Goal: Transaction & Acquisition: Purchase product/service

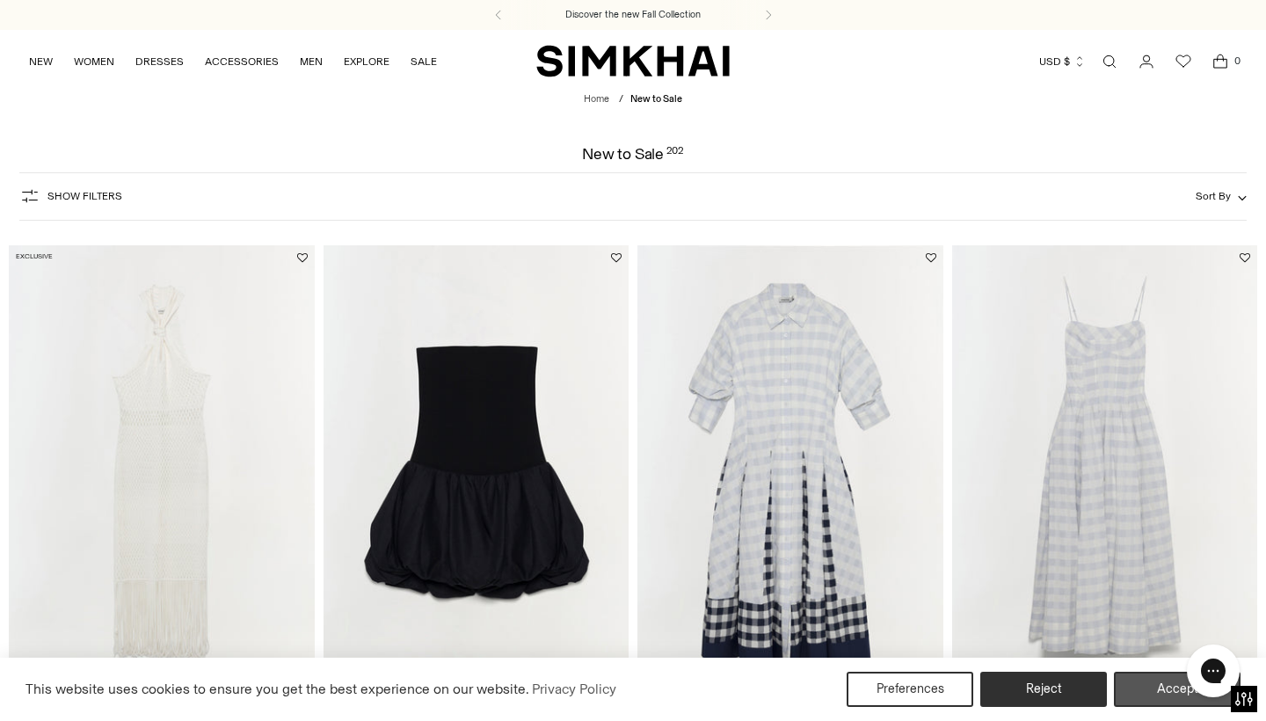
click at [1143, 678] on button "Accept" at bounding box center [1177, 689] width 127 height 35
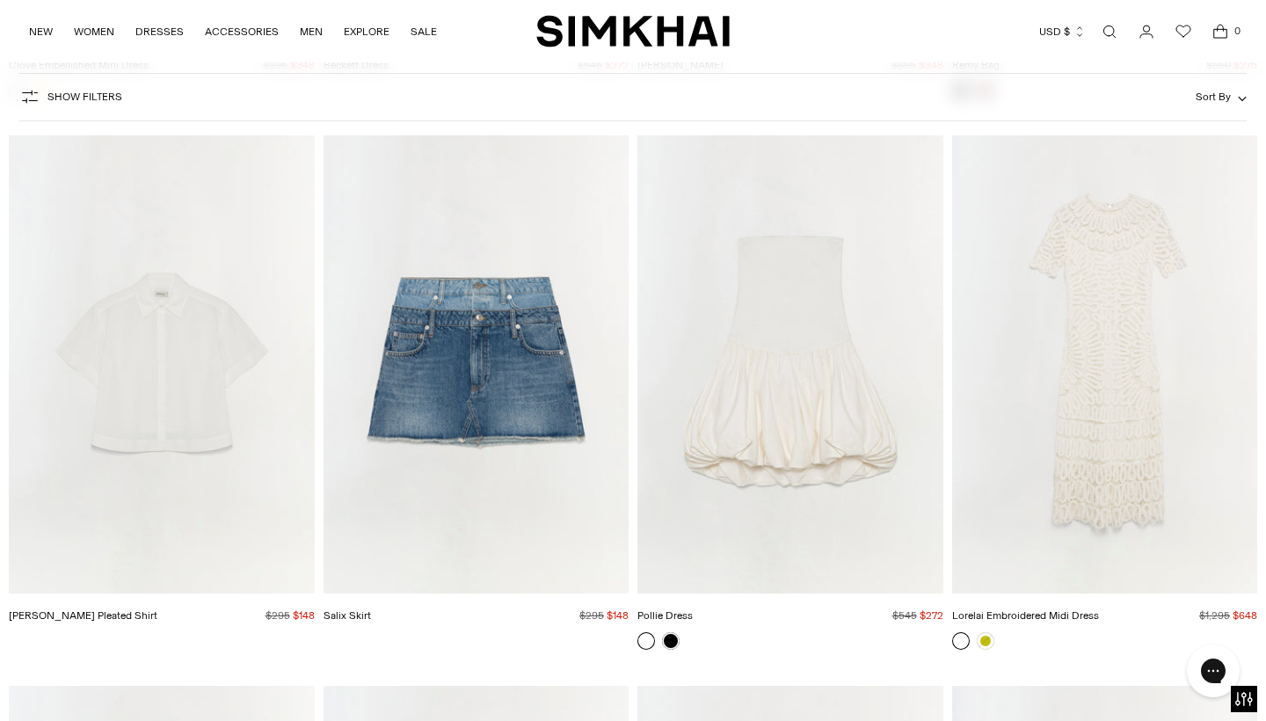
scroll to position [4486, 0]
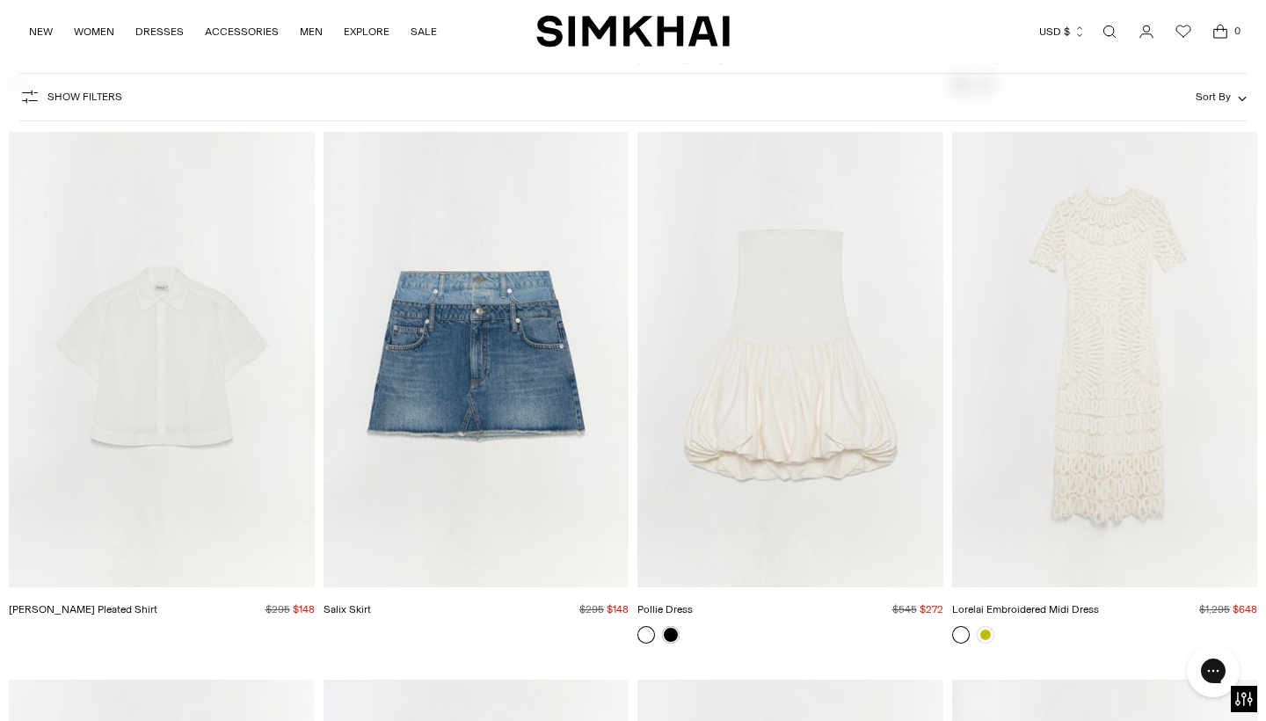
click at [0, 0] on img "Pollie Dress" at bounding box center [0, 0] width 0 height 0
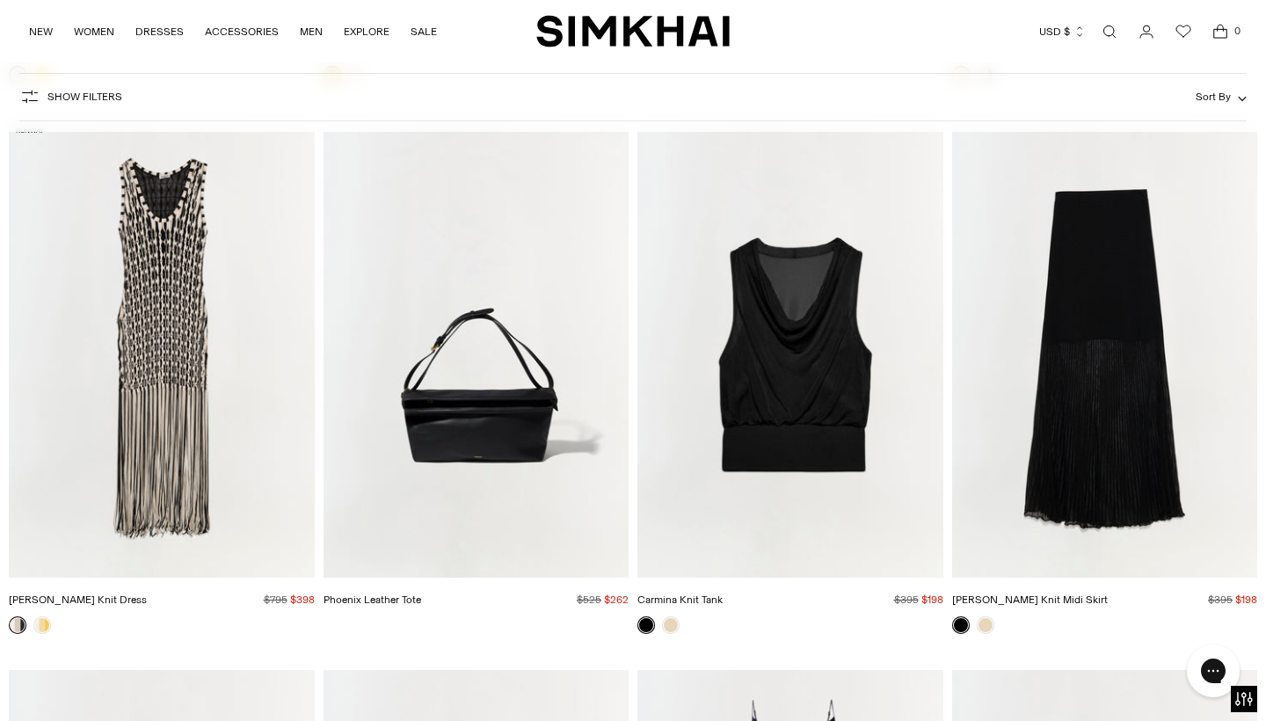
scroll to position [6153, 0]
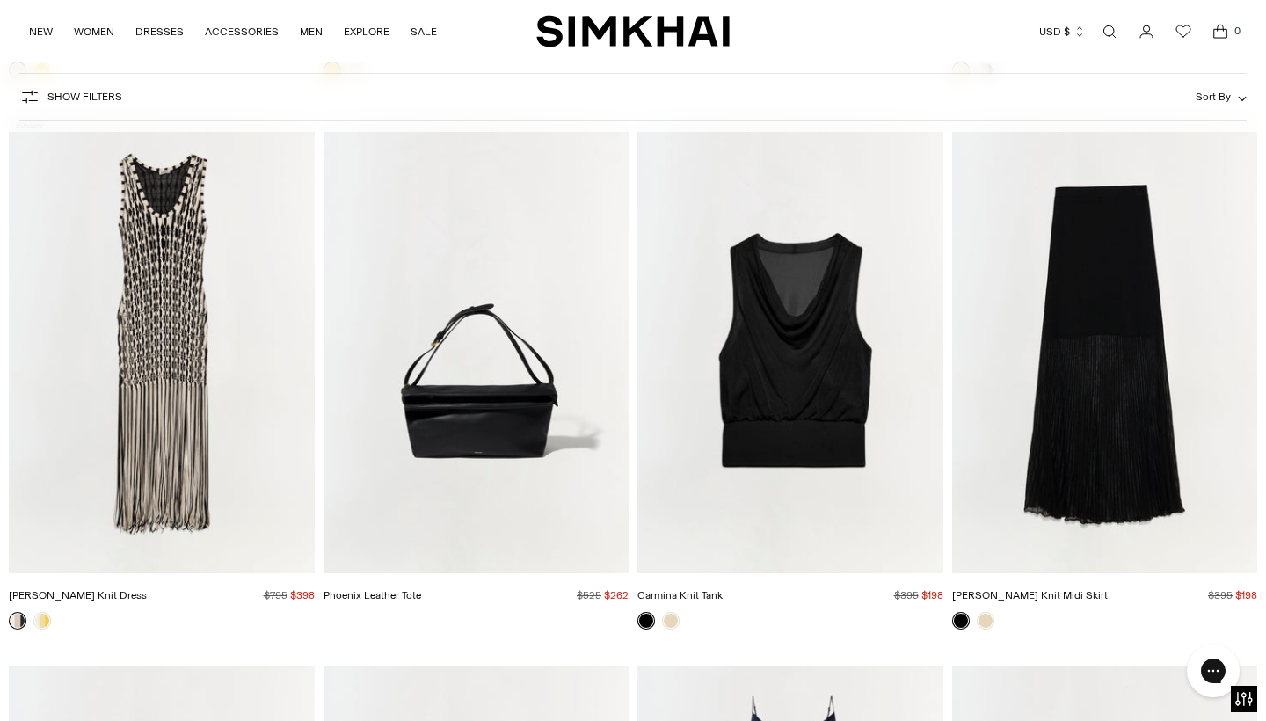
click at [0, 0] on img "Sonia Fringe Knit Dress" at bounding box center [0, 0] width 0 height 0
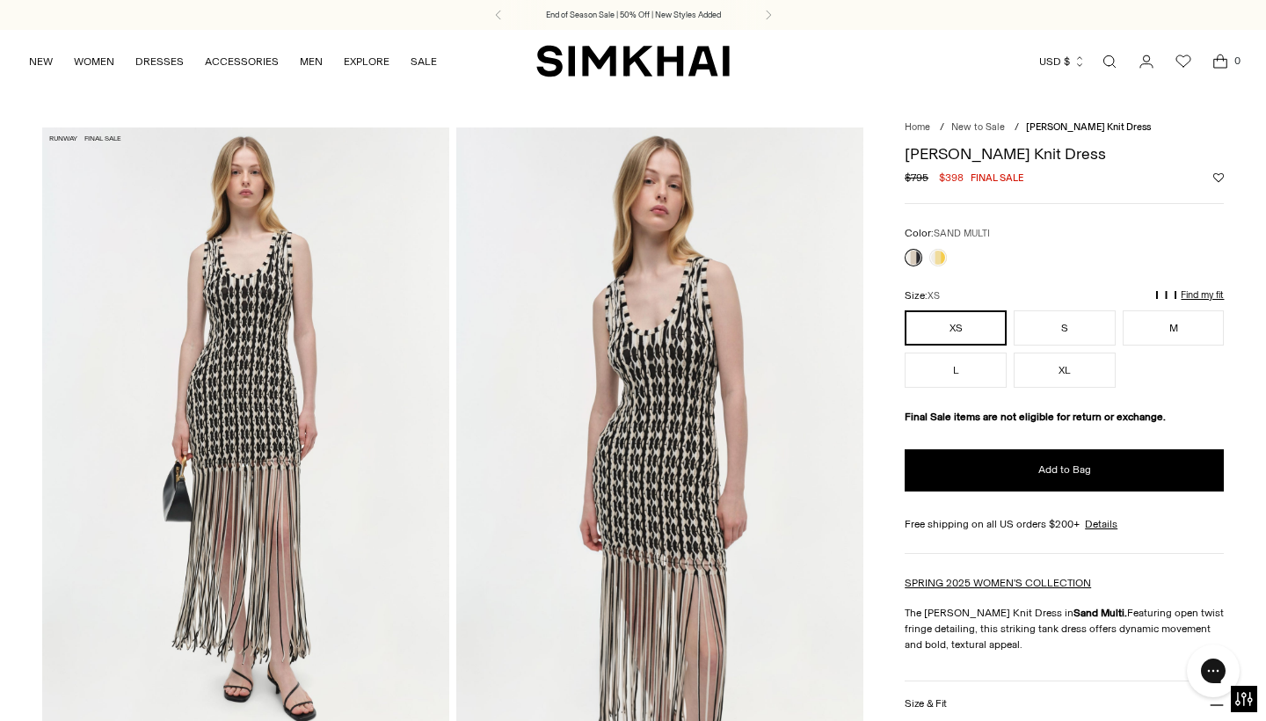
click at [1102, 57] on link "Open search modal" at bounding box center [1109, 61] width 35 height 35
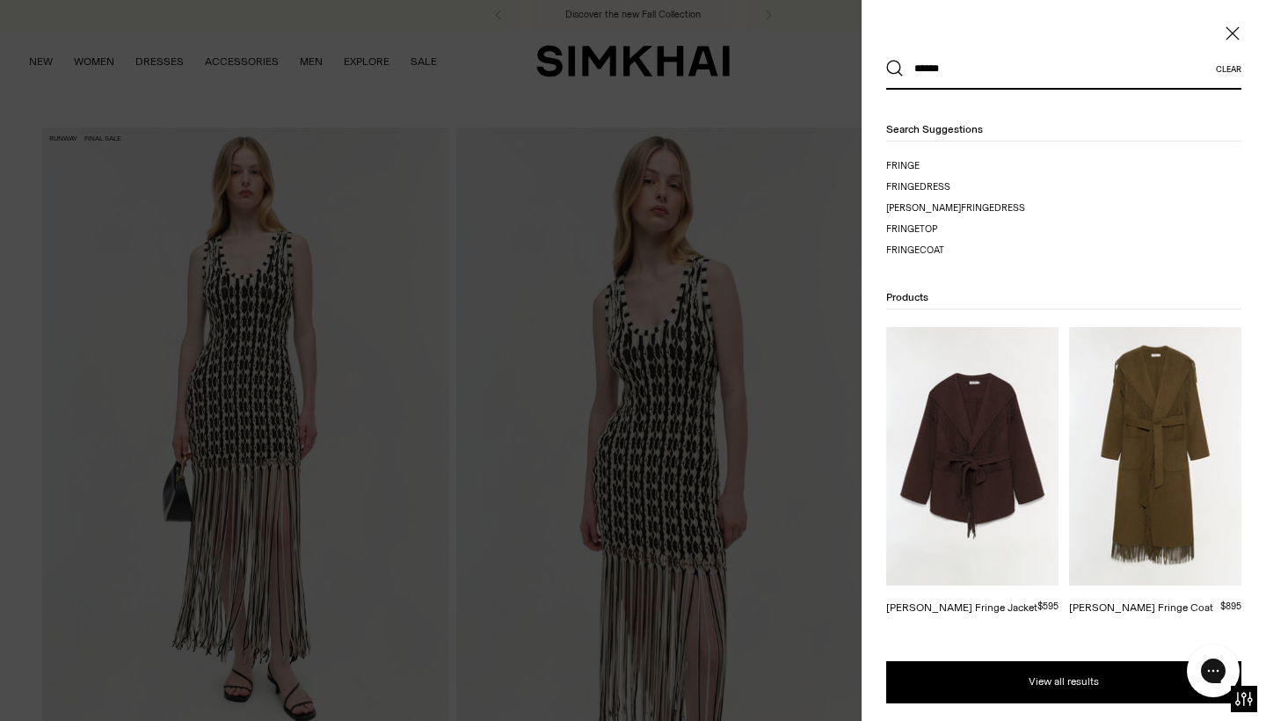
type input "******"
click at [895, 69] on button "Search" at bounding box center [895, 69] width 18 height 18
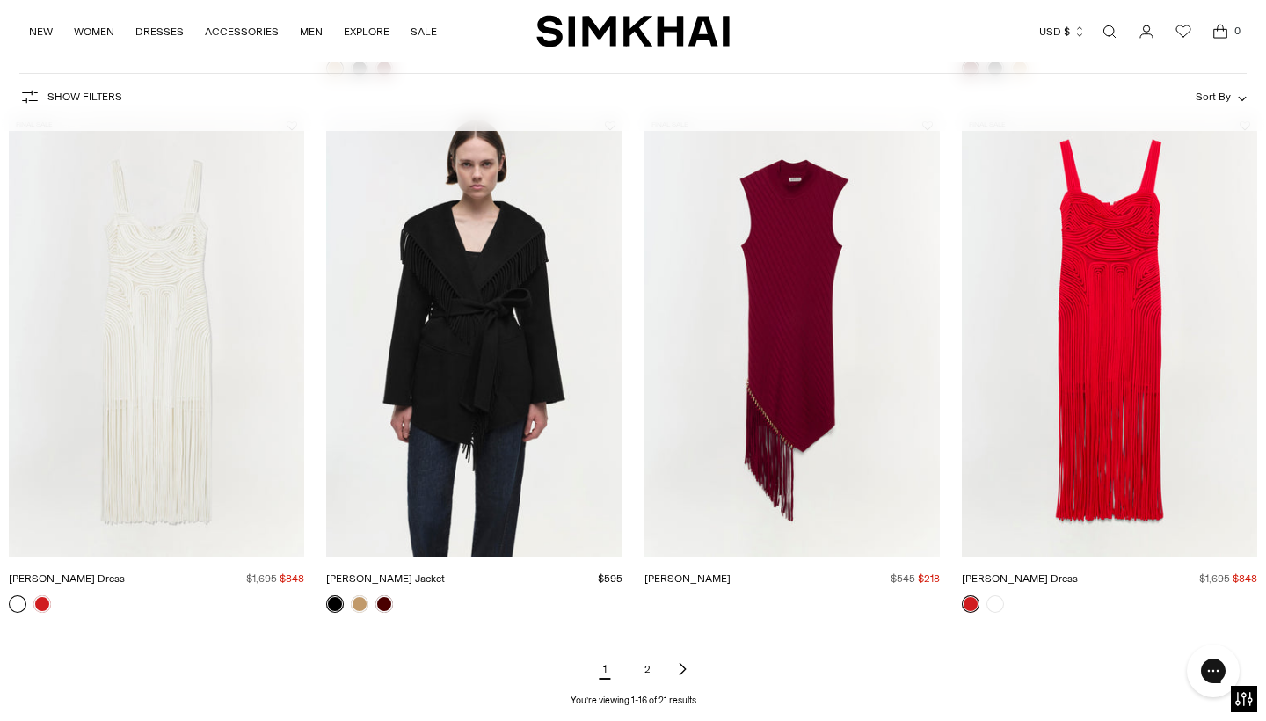
click at [648, 670] on link "2" at bounding box center [647, 669] width 35 height 35
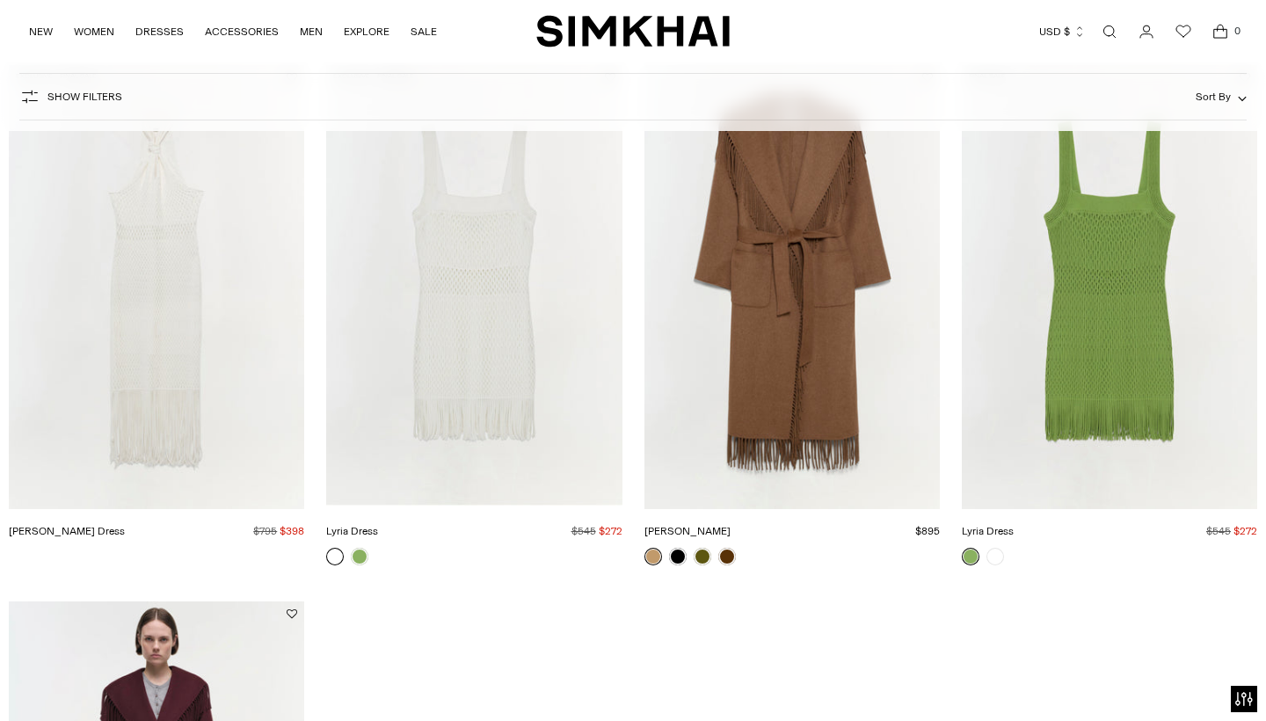
scroll to position [277, 0]
click at [0, 0] on img "Lyria Dress" at bounding box center [0, 0] width 0 height 0
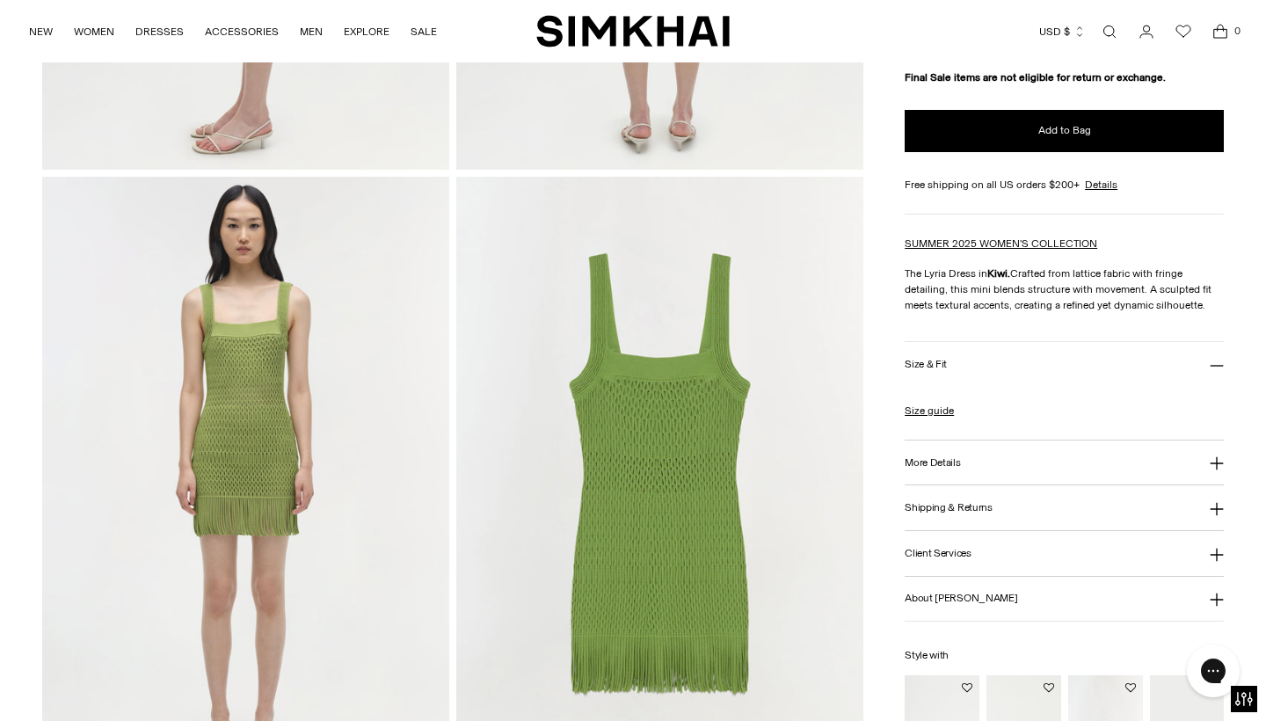
scroll to position [1187, 0]
click at [939, 472] on button "More Details" at bounding box center [1064, 462] width 319 height 45
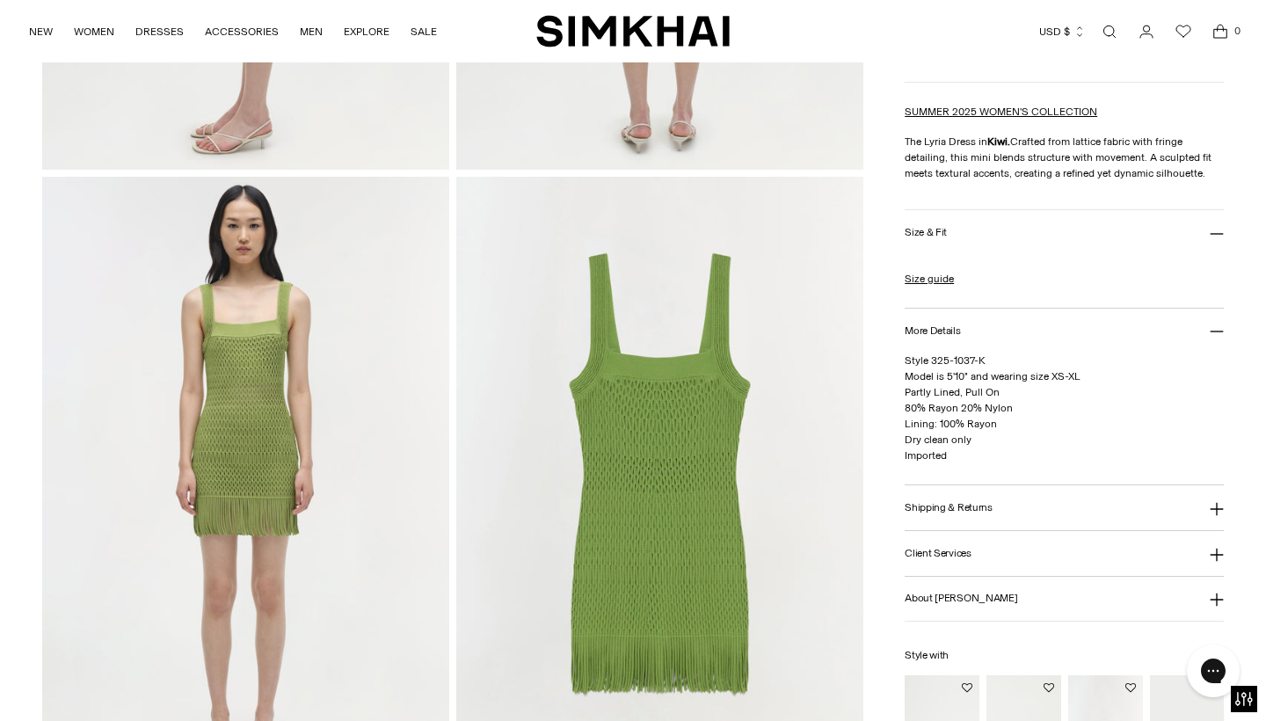
click at [223, 368] on img at bounding box center [245, 482] width 407 height 611
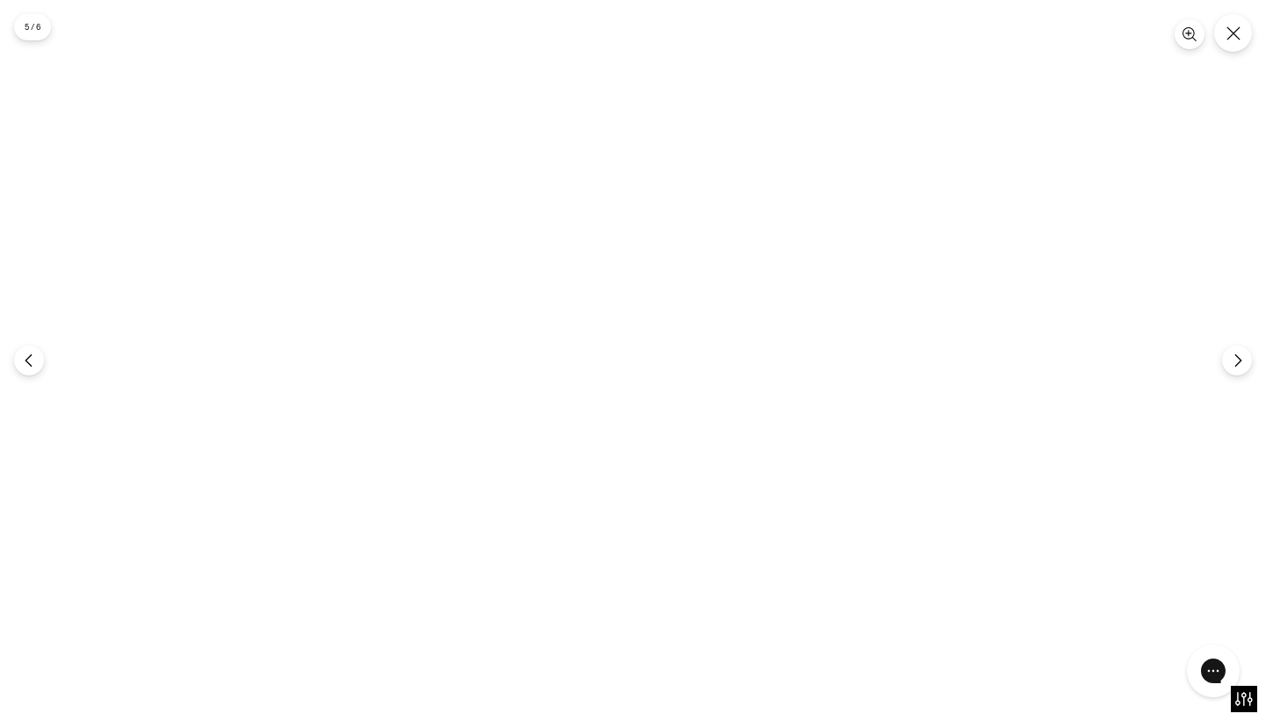
click at [704, 225] on img at bounding box center [633, 361] width 481 height 722
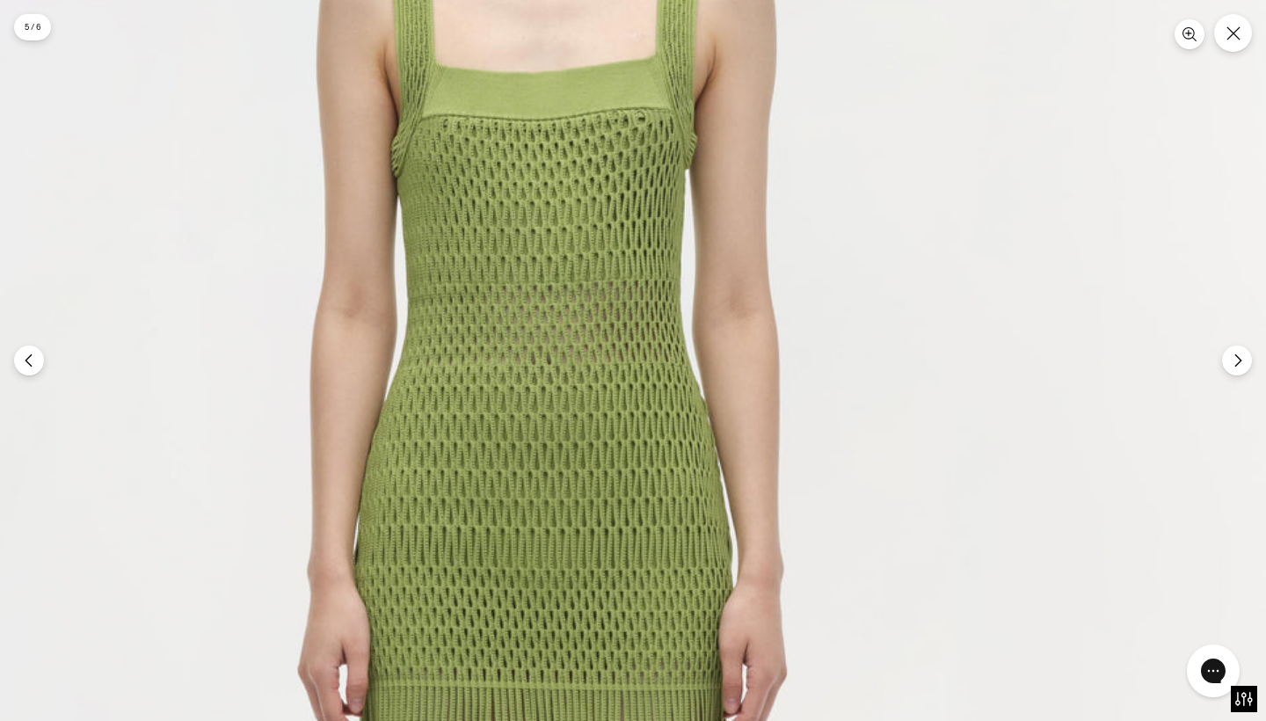
click at [704, 225] on img at bounding box center [545, 632] width 1443 height 2165
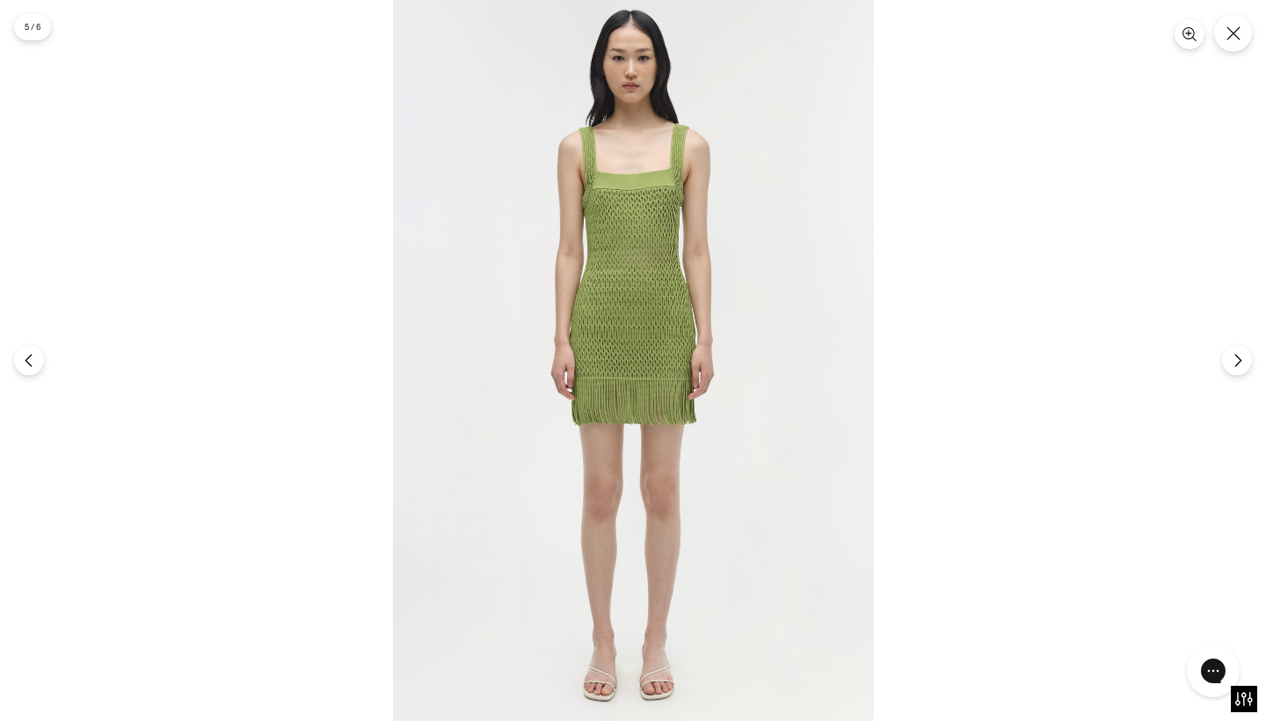
click at [704, 225] on img at bounding box center [633, 361] width 481 height 722
